Goal: Task Accomplishment & Management: Complete application form

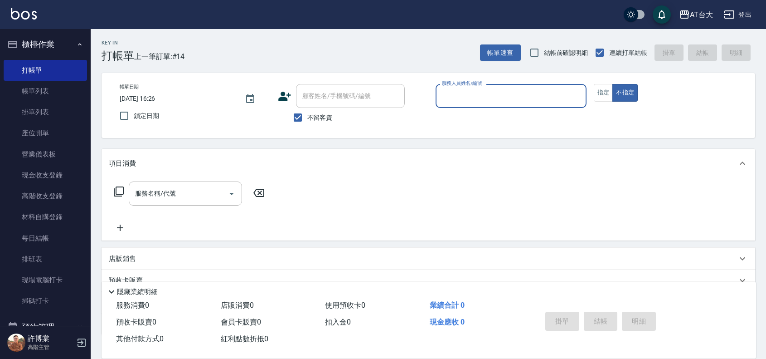
click at [551, 104] on div "服務人員姓名/編號" at bounding box center [511, 96] width 151 height 24
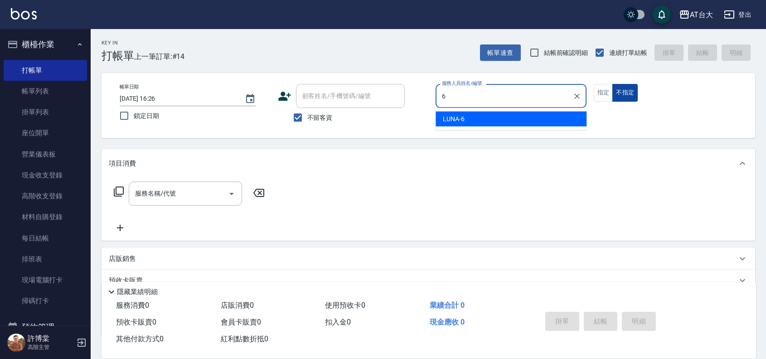
type input "LUNA-6"
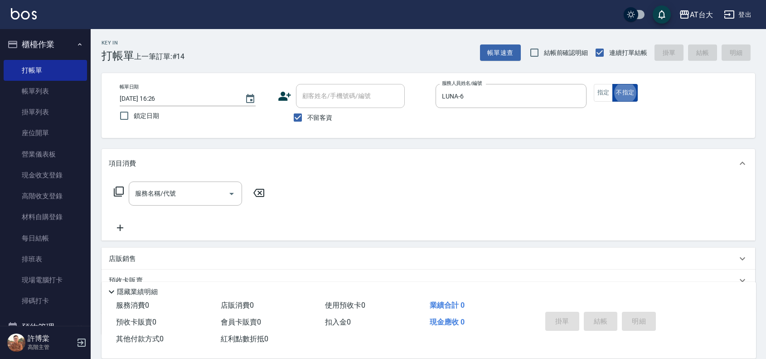
type button "false"
click at [608, 100] on button "指定" at bounding box center [603, 93] width 19 height 18
type button "true"
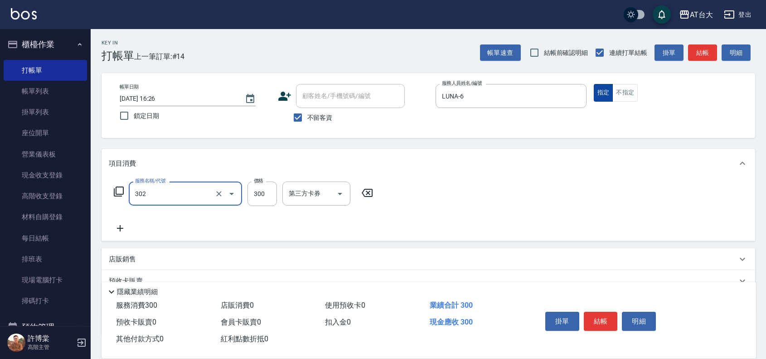
type input "剪髮(302)"
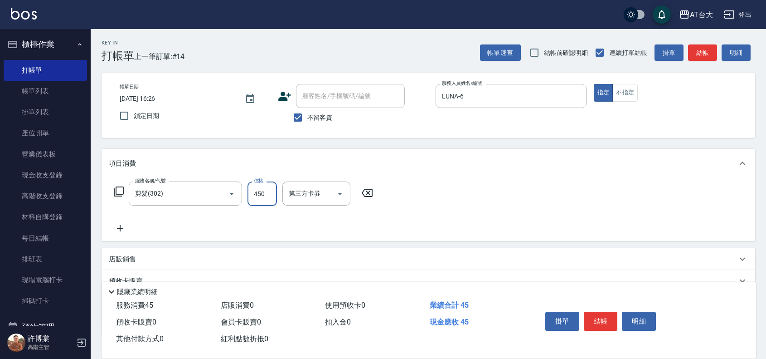
type input "450"
click at [601, 311] on button "結帳" at bounding box center [601, 320] width 34 height 19
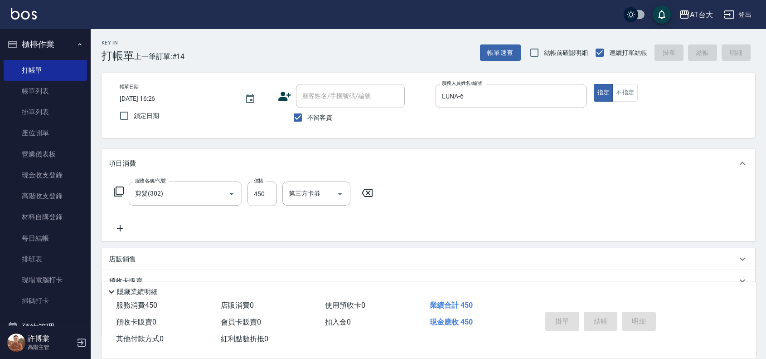
type input "[DATE] 17:16"
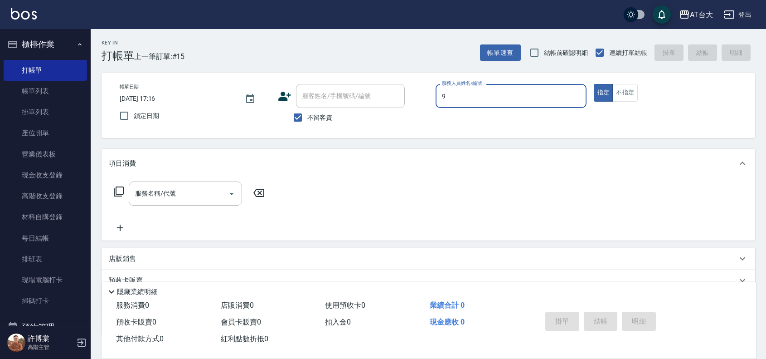
type input "Winni-9"
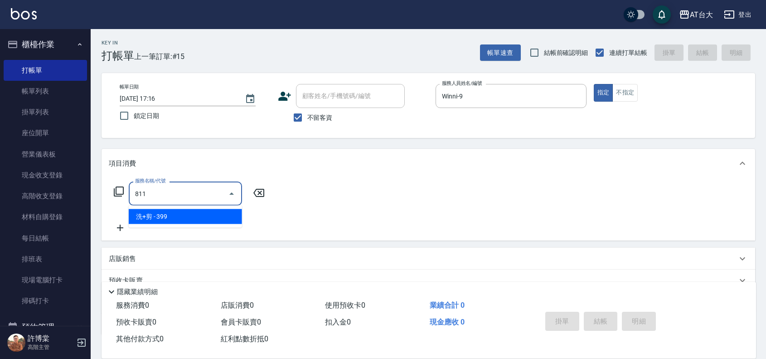
type input "洗+剪(811)"
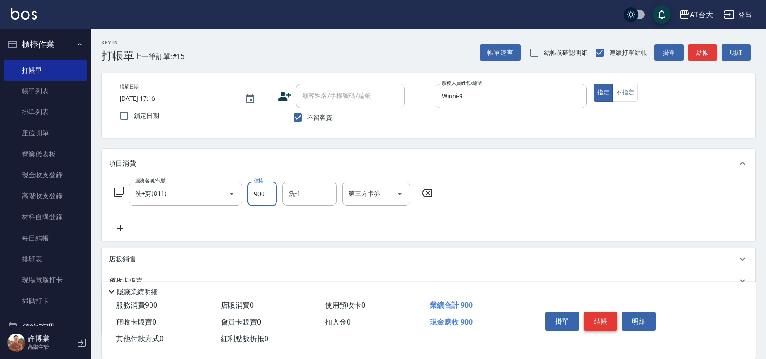
type input "900"
click at [597, 317] on button "結帳" at bounding box center [601, 320] width 34 height 19
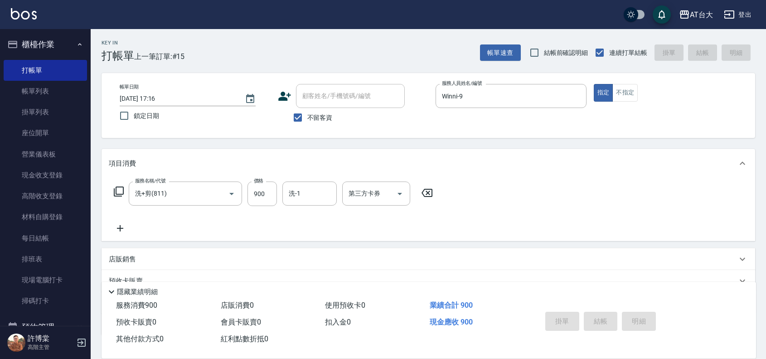
type input "[DATE] 17:18"
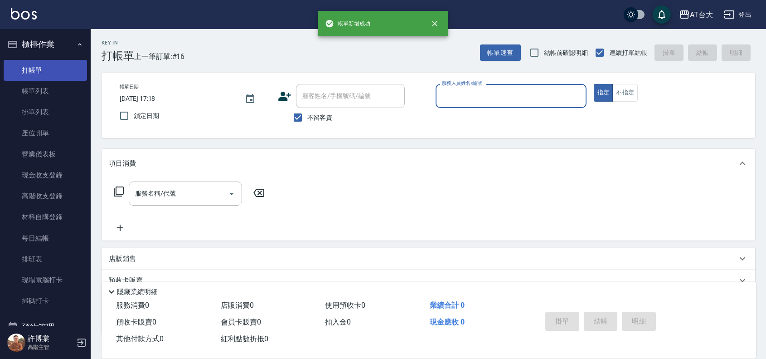
drag, startPoint x: 52, startPoint y: 93, endPoint x: 60, endPoint y: 65, distance: 29.6
click at [52, 93] on link "帳單列表" at bounding box center [45, 91] width 83 height 21
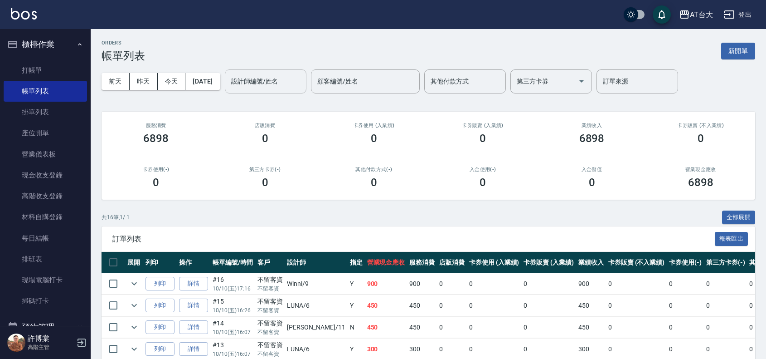
click at [249, 76] on input "設計師編號/姓名" at bounding box center [265, 81] width 73 height 16
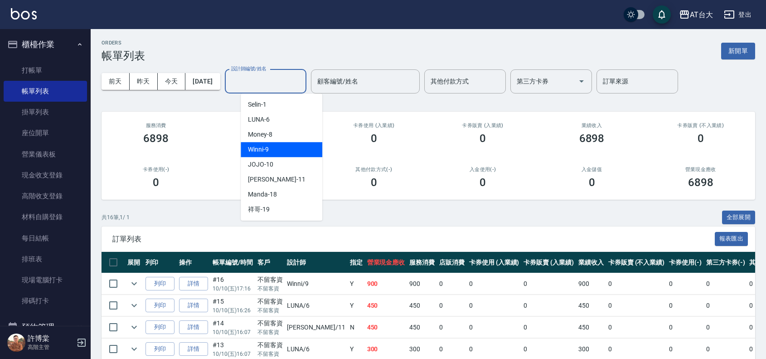
click at [272, 142] on div "Winni -9" at bounding box center [282, 149] width 82 height 15
type input "Winni-9"
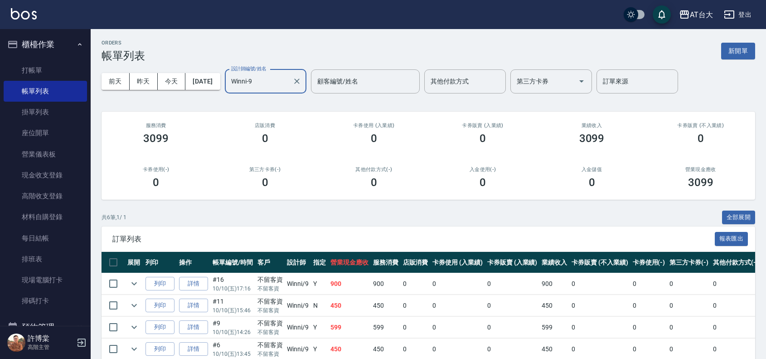
click at [300, 83] on icon "Clear" at bounding box center [296, 80] width 5 height 5
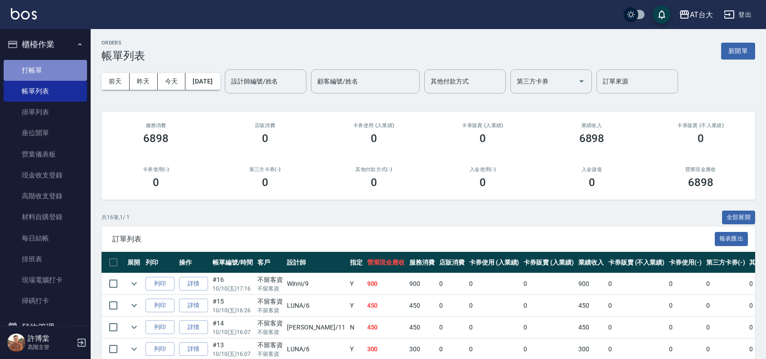
click at [51, 70] on link "打帳單" at bounding box center [45, 70] width 83 height 21
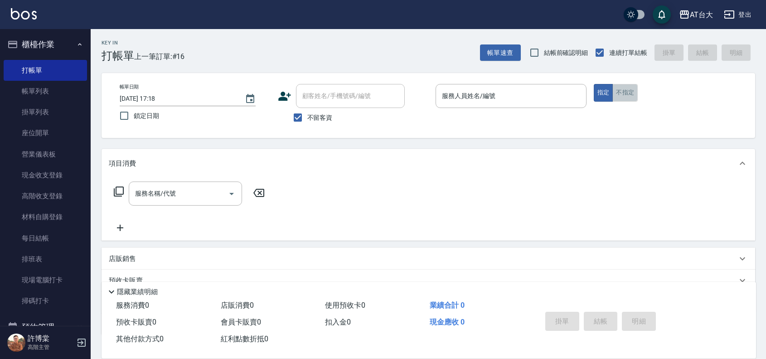
click at [626, 93] on button "不指定" at bounding box center [625, 93] width 25 height 18
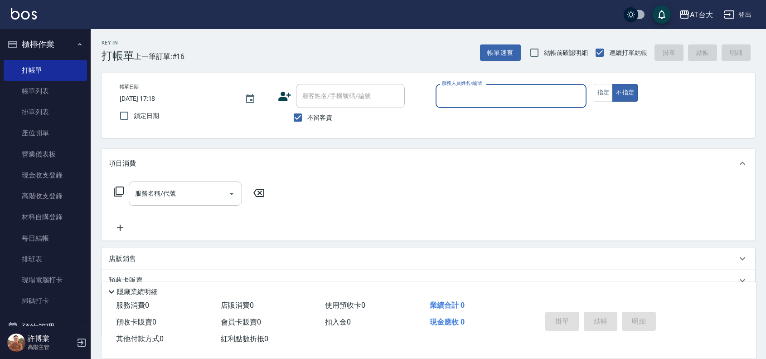
click at [490, 93] on input "服務人員姓名/編號" at bounding box center [511, 96] width 143 height 16
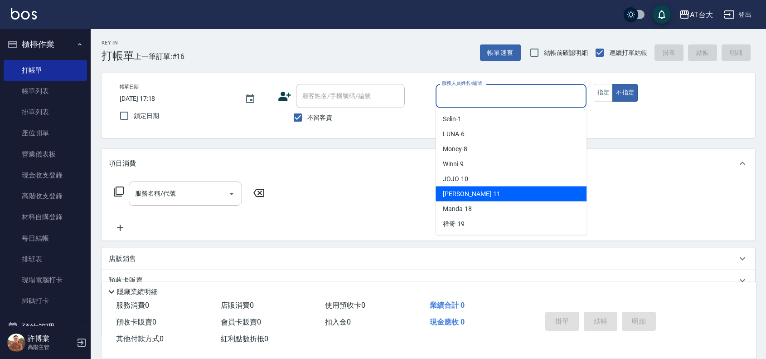
click at [490, 190] on div "[PERSON_NAME] -11" at bounding box center [511, 193] width 151 height 15
type input "[PERSON_NAME]-11"
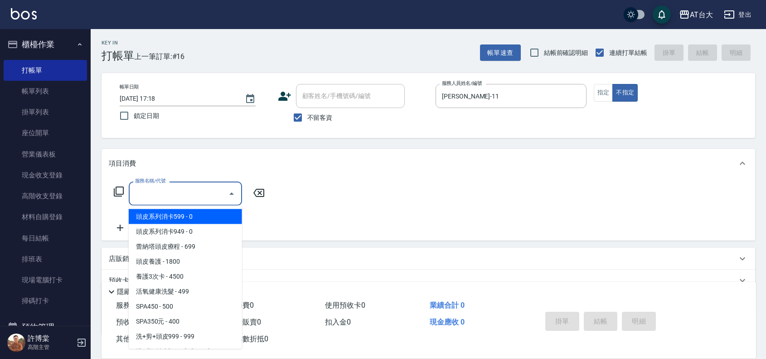
click at [214, 197] on input "服務名稱/代號" at bounding box center [179, 193] width 92 height 16
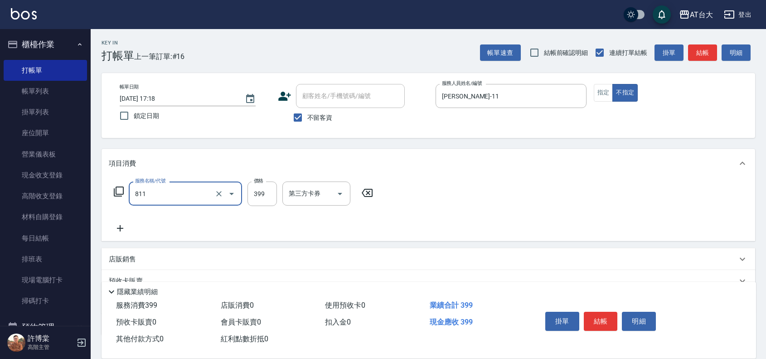
type input "洗+剪(811)"
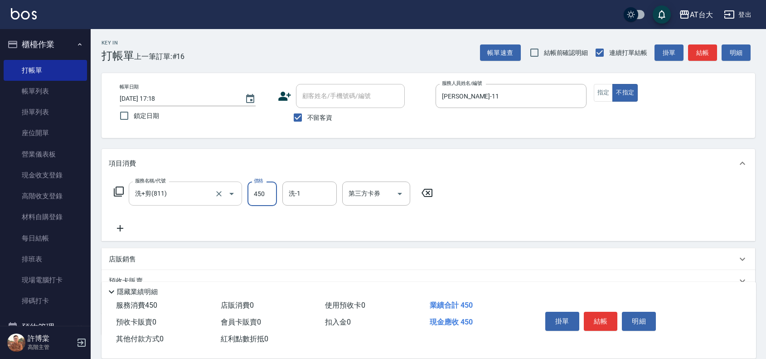
type input "450"
click at [600, 316] on button "結帳" at bounding box center [601, 320] width 34 height 19
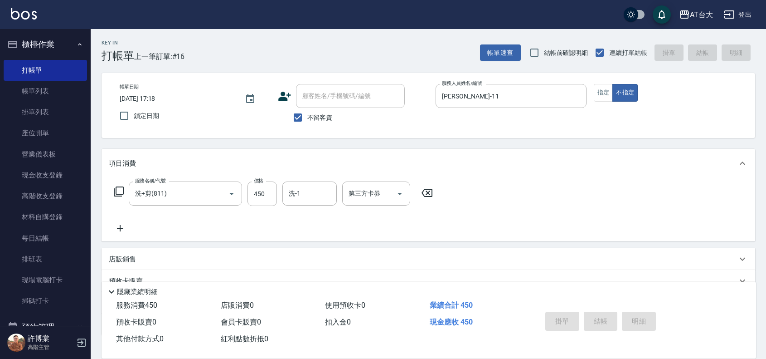
type input "[DATE] 17:20"
